Goal: Transaction & Acquisition: Obtain resource

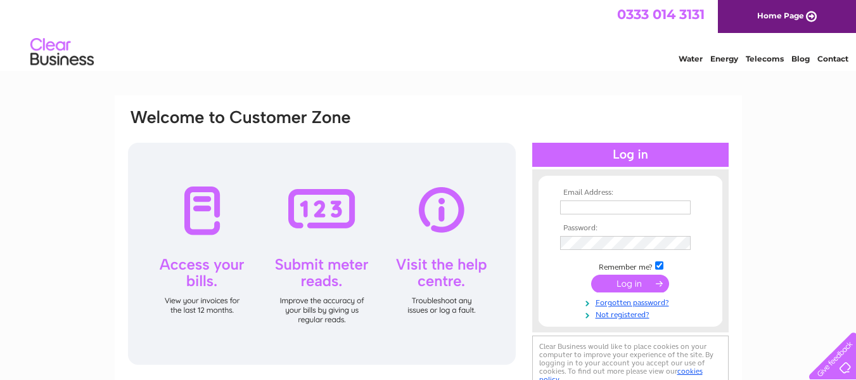
type input "luglue@aol.com"
click at [625, 286] on input "submit" at bounding box center [630, 283] width 78 height 18
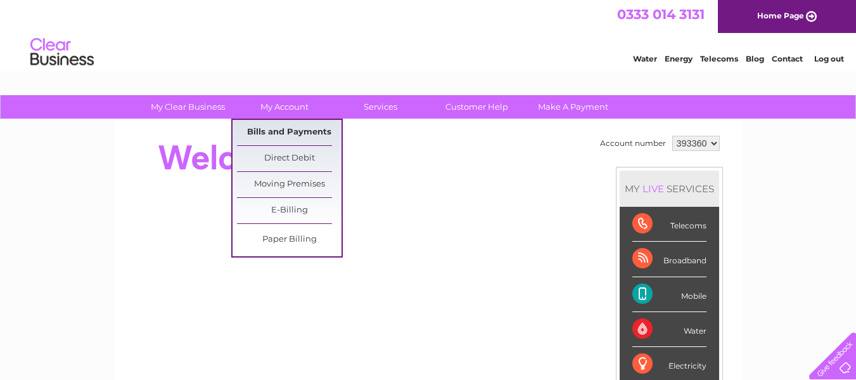
click at [268, 129] on link "Bills and Payments" at bounding box center [289, 132] width 105 height 25
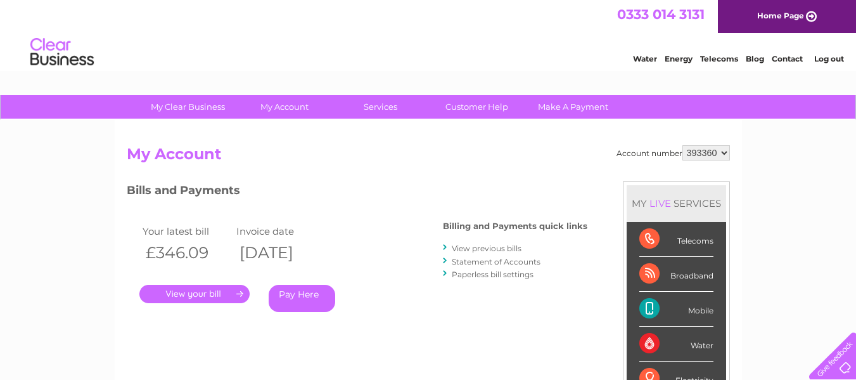
click at [478, 245] on link "View previous bills" at bounding box center [487, 248] width 70 height 10
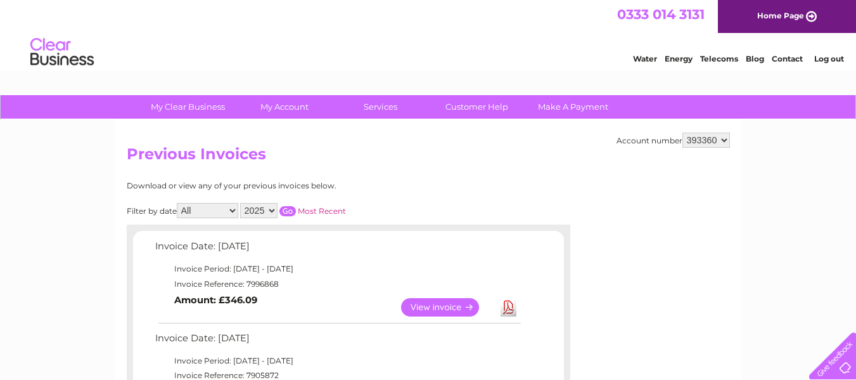
scroll to position [332, 0]
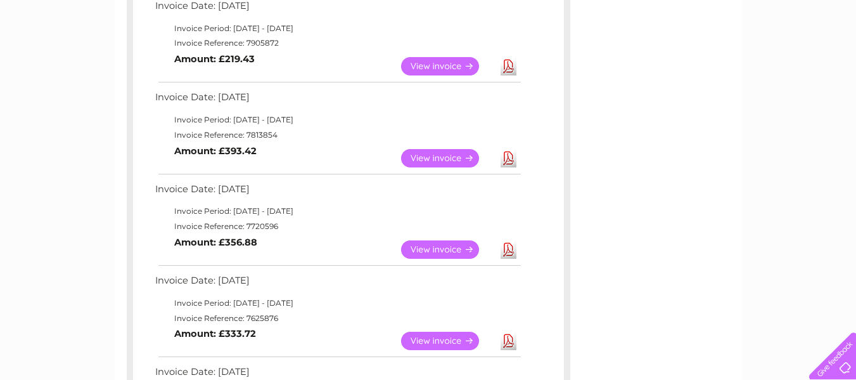
click at [430, 58] on link "View" at bounding box center [447, 66] width 93 height 18
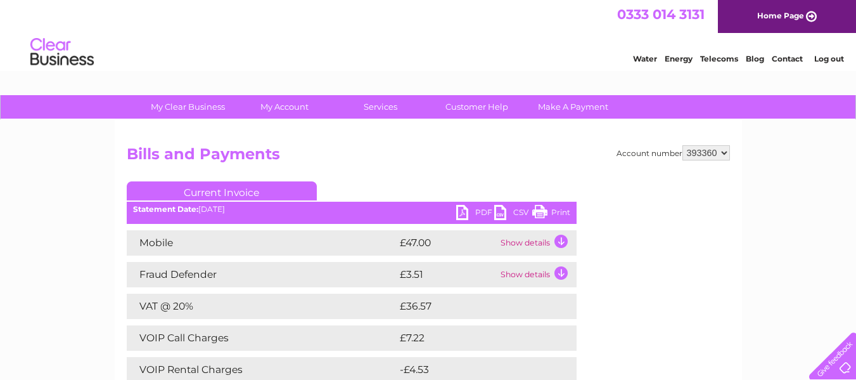
click at [480, 213] on link "PDF" at bounding box center [475, 214] width 38 height 18
click at [288, 184] on link "Current Invoice" at bounding box center [222, 190] width 190 height 19
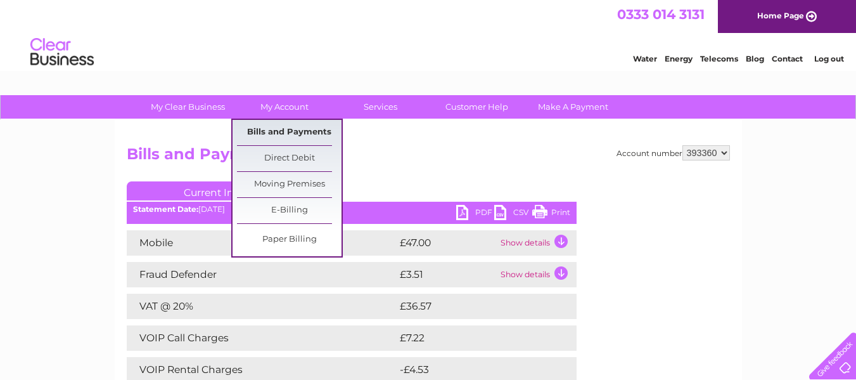
click at [303, 131] on link "Bills and Payments" at bounding box center [289, 132] width 105 height 25
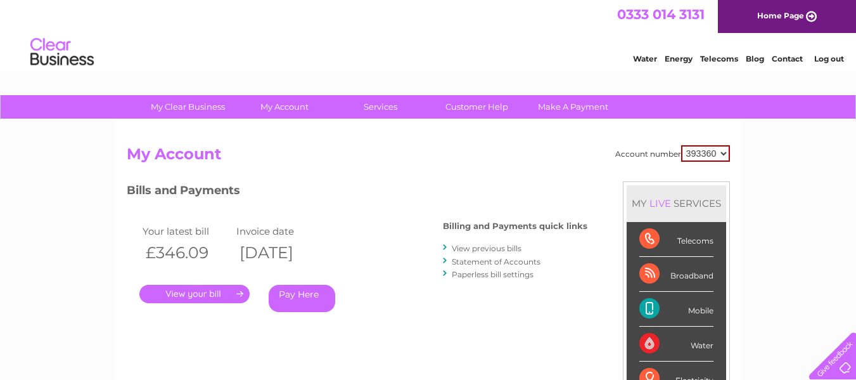
click at [206, 294] on link "." at bounding box center [194, 294] width 110 height 18
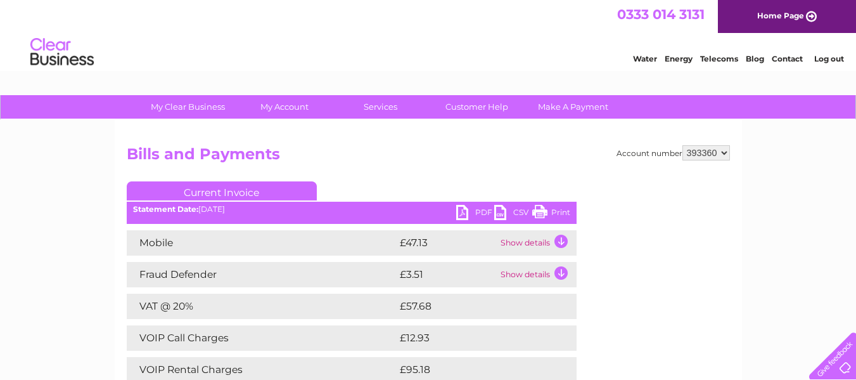
click at [475, 211] on link "PDF" at bounding box center [475, 214] width 38 height 18
